Goal: Information Seeking & Learning: Find contact information

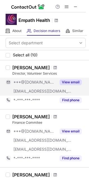
click at [67, 80] on button "View email" at bounding box center [71, 83] width 22 height 6
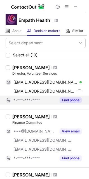
click at [71, 100] on button "Find phone" at bounding box center [71, 101] width 22 height 6
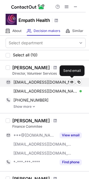
click at [72, 82] on span at bounding box center [72, 82] width 4 height 4
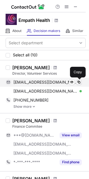
click at [78, 84] on span at bounding box center [79, 82] width 4 height 4
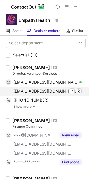
click at [82, 90] on div "jenniferperkins@thehospice.org Verified Send email Copy" at bounding box center [44, 91] width 76 height 9
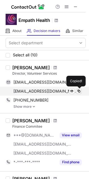
click at [80, 91] on span at bounding box center [79, 91] width 4 height 4
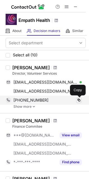
click at [80, 101] on span at bounding box center [79, 100] width 4 height 4
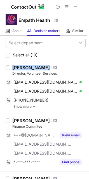
drag, startPoint x: 12, startPoint y: 66, endPoint x: 49, endPoint y: 66, distance: 36.8
click at [49, 66] on div "Jennifer Perkins Director, Volunteer Services jennperkins714@gmail.com Verified…" at bounding box center [48, 87] width 76 height 44
copy div "Jennifer Perkins"
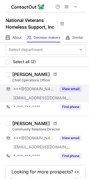
click at [70, 89] on button "View email" at bounding box center [71, 89] width 22 height 6
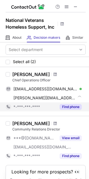
click at [70, 108] on button "Find phone" at bounding box center [71, 107] width 22 height 6
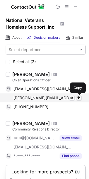
click at [80, 101] on button at bounding box center [79, 98] width 6 height 6
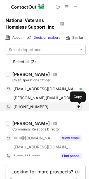
click at [80, 107] on span at bounding box center [79, 107] width 4 height 4
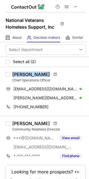
drag, startPoint x: 13, startPoint y: 73, endPoint x: 47, endPoint y: 72, distance: 34.3
click at [47, 72] on div "Jennifer Taylor" at bounding box center [49, 75] width 74 height 6
copy div "Jennifer Taylor"
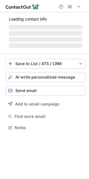
scroll to position [136, 89]
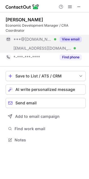
click at [68, 40] on button "View email" at bounding box center [71, 40] width 22 height 6
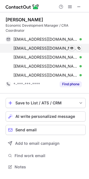
scroll to position [163, 89]
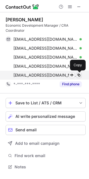
click at [78, 78] on button at bounding box center [79, 76] width 6 height 6
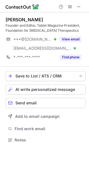
scroll to position [136, 89]
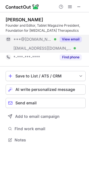
click at [69, 37] on button "View email" at bounding box center [71, 40] width 22 height 6
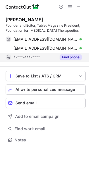
click at [69, 53] on div "Find phone" at bounding box center [70, 57] width 26 height 9
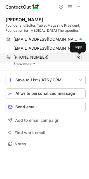
click at [78, 57] on span at bounding box center [79, 57] width 4 height 4
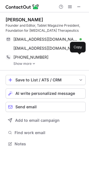
drag, startPoint x: 3, startPoint y: 20, endPoint x: 4, endPoint y: 16, distance: 4.0
click at [4, 16] on div "[PERSON_NAME] Founder and Editor, Tablet Magazine President, Foundation for [ME…" at bounding box center [44, 82] width 89 height 140
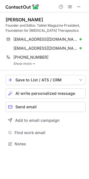
drag, startPoint x: 7, startPoint y: 19, endPoint x: 55, endPoint y: 16, distance: 48.2
click at [55, 16] on div "[PERSON_NAME] Founder and Editor, Tablet Magazine President, Foundation for [ME…" at bounding box center [46, 41] width 80 height 58
copy div "[PERSON_NAME]"
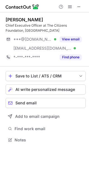
scroll to position [136, 89]
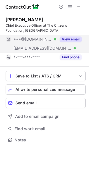
click at [67, 43] on div "View email" at bounding box center [70, 39] width 26 height 9
